Goal: Find specific page/section: Find specific page/section

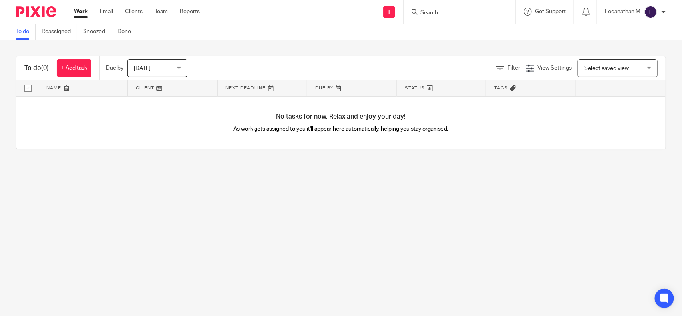
click at [425, 11] on input "Search" at bounding box center [455, 13] width 72 height 7
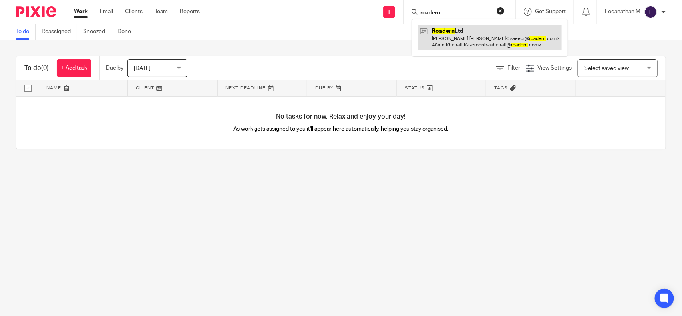
type input "roadern"
click at [455, 33] on link at bounding box center [490, 37] width 144 height 25
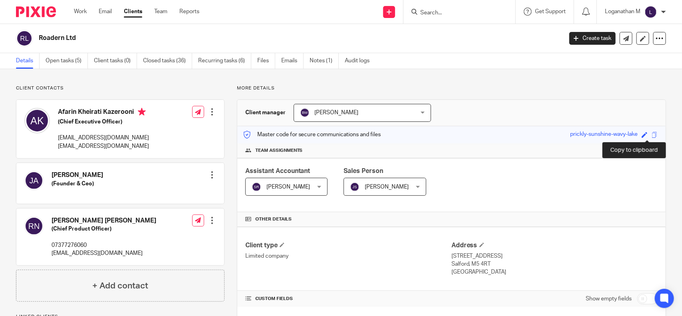
click at [651, 135] on span at bounding box center [654, 135] width 6 height 6
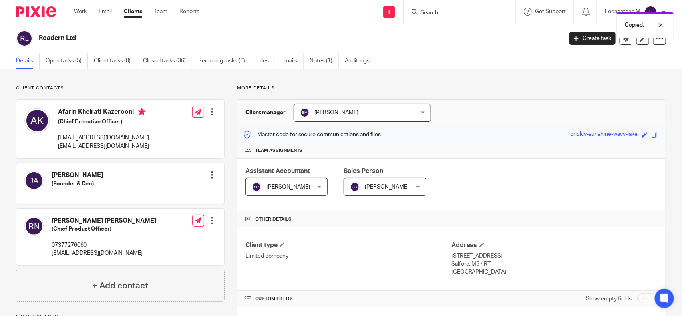
click at [520, 35] on div "Copied." at bounding box center [507, 23] width 333 height 30
